Goal: Task Accomplishment & Management: Complete application form

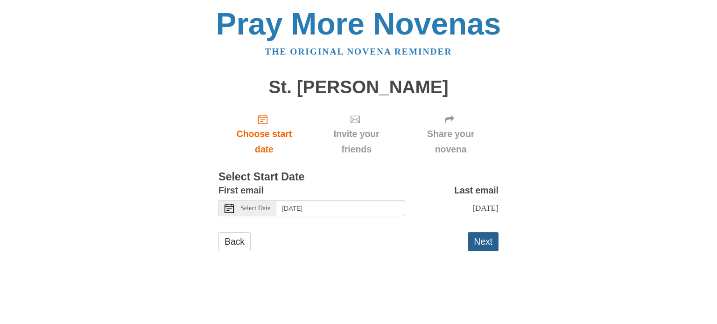
click at [492, 248] on button "Next" at bounding box center [482, 241] width 31 height 19
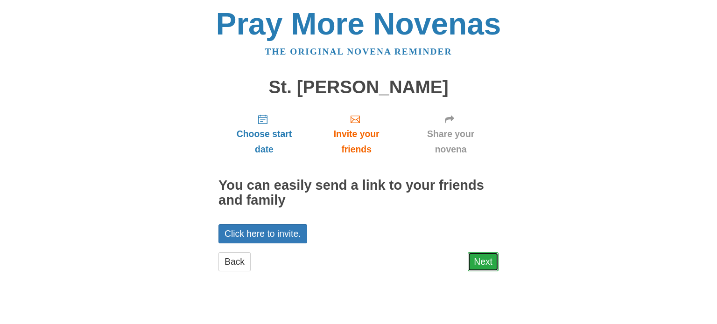
click at [483, 252] on link "Next" at bounding box center [482, 261] width 31 height 19
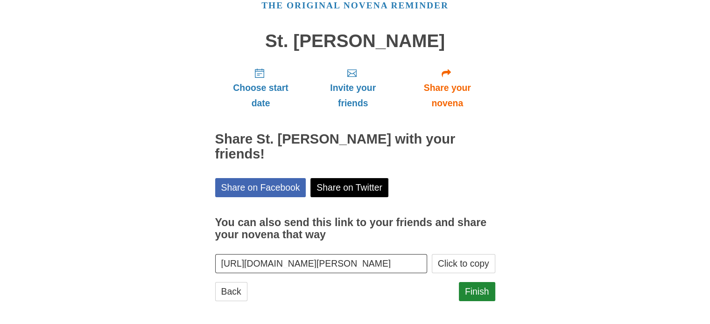
scroll to position [50, 0]
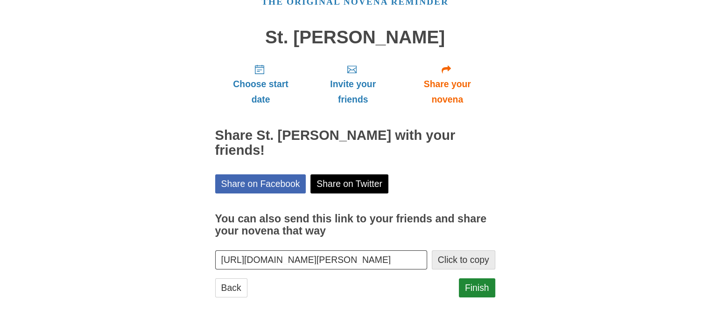
click at [453, 258] on button "Click to copy" at bounding box center [463, 260] width 63 height 19
click at [485, 286] on link "Finish" at bounding box center [477, 288] width 36 height 19
